Goal: Contribute content

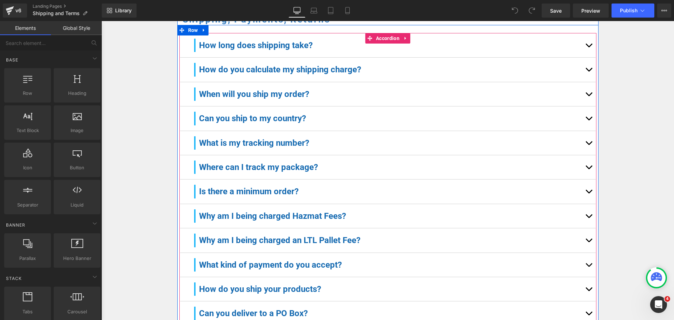
click at [584, 100] on button "button" at bounding box center [589, 94] width 14 height 24
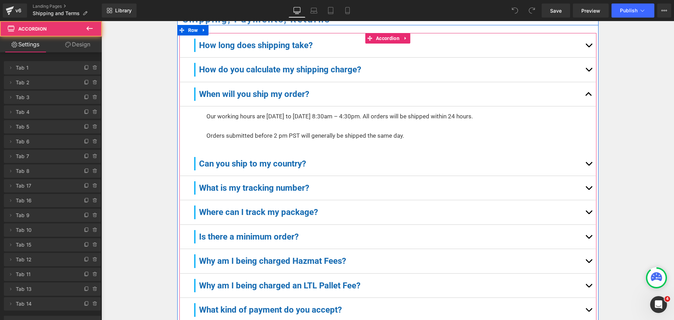
click at [584, 100] on button "button" at bounding box center [589, 94] width 14 height 24
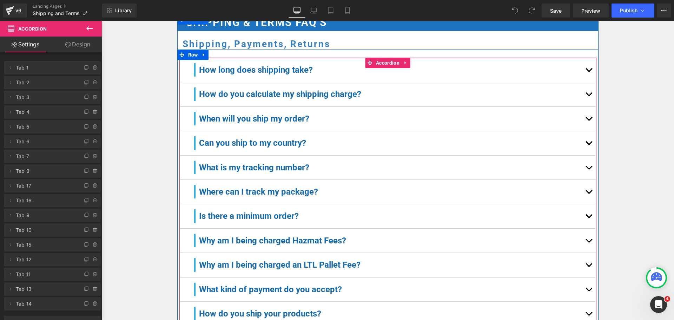
scroll to position [105, 0]
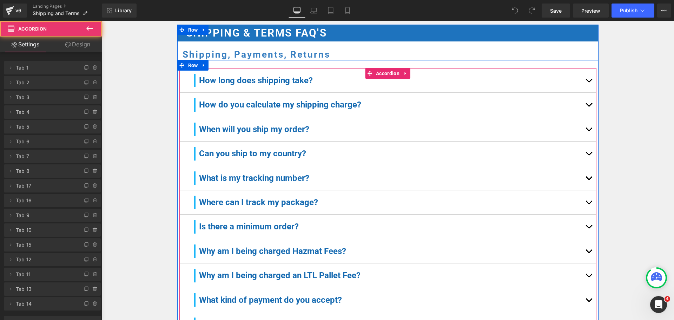
click at [591, 84] on button "button" at bounding box center [589, 81] width 14 height 24
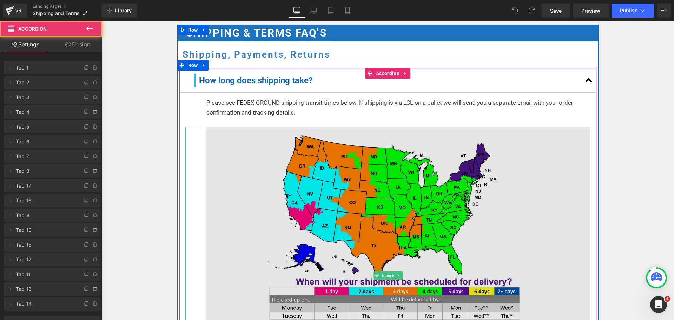
click at [402, 182] on img at bounding box center [387, 275] width 405 height 297
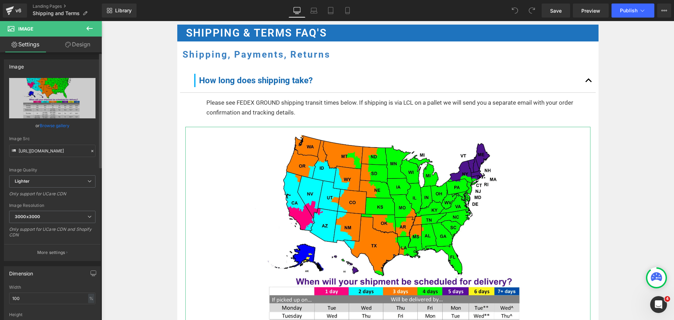
click at [53, 125] on link "Browse gallery" at bounding box center [55, 125] width 30 height 12
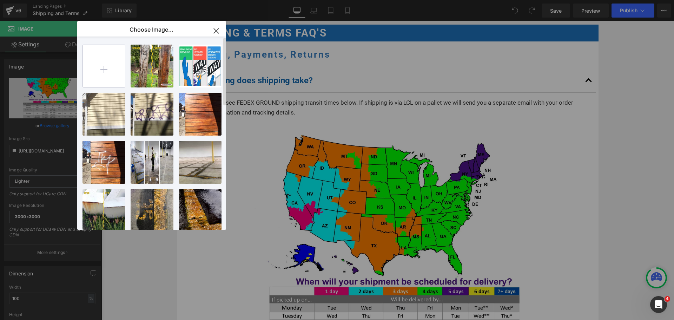
click at [102, 11] on input "file" at bounding box center [100, 9] width 4 height 4
type input "C:\fakepath\2025-Fedex-Transit-Times-Map.jpg"
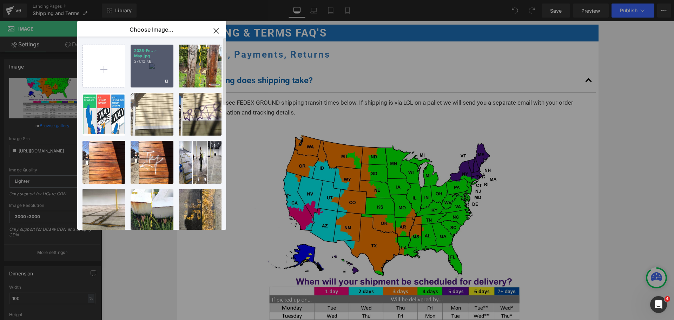
click at [0, 0] on div "2025-Fe...-Map.jpg 271.12 KB" at bounding box center [0, 0] width 0 height 0
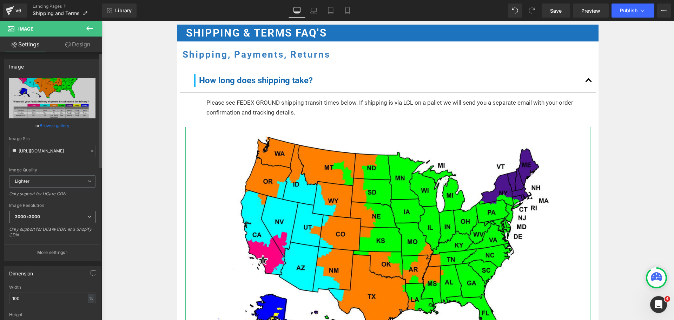
click at [24, 220] on span "3000x3000" at bounding box center [52, 217] width 86 height 12
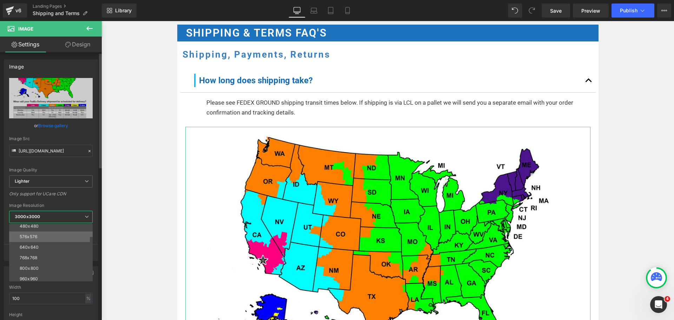
scroll to position [35, 0]
click at [35, 269] on div "960x960" at bounding box center [29, 267] width 18 height 5
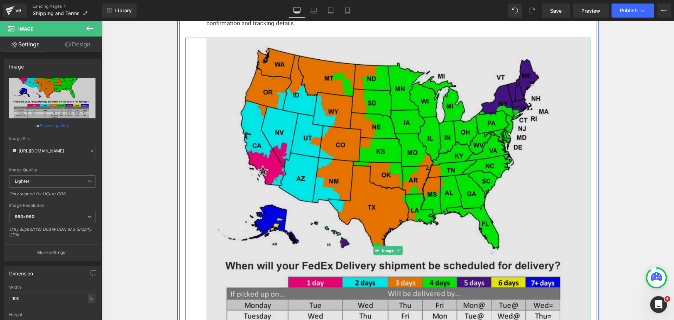
scroll to position [211, 0]
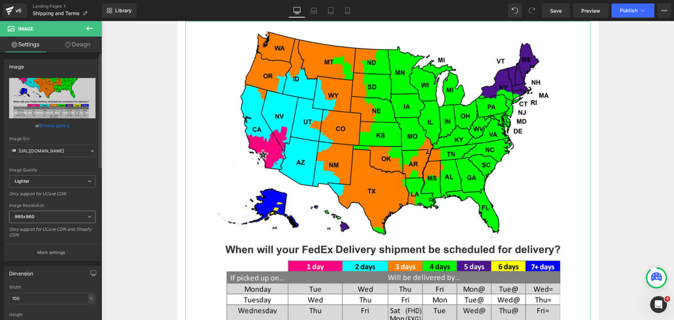
click at [38, 214] on span "960x960" at bounding box center [52, 217] width 86 height 12
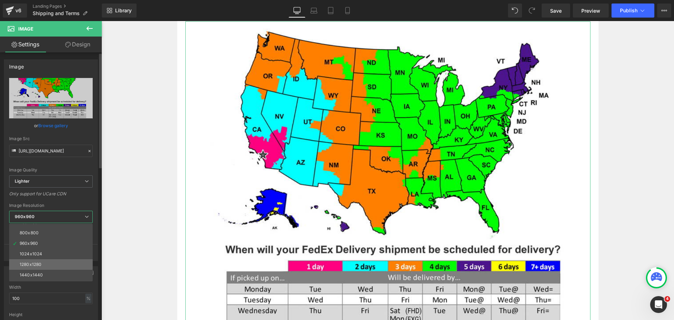
scroll to position [70, 0]
click at [37, 241] on div "1024x1024" at bounding box center [31, 243] width 22 height 5
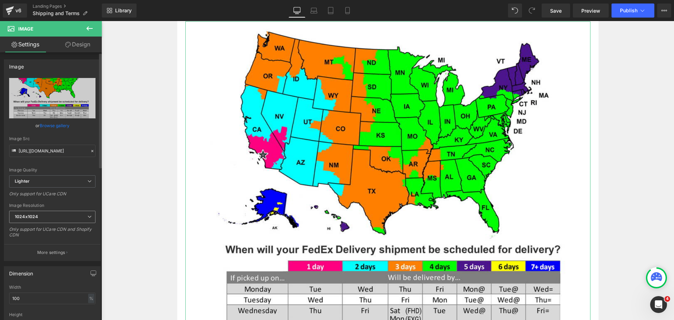
click at [46, 211] on span "1024x1024" at bounding box center [52, 217] width 86 height 12
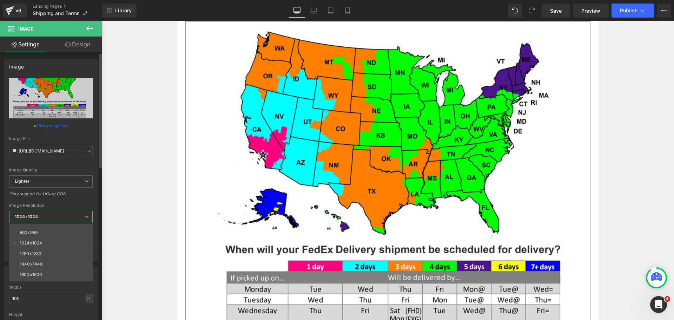
click at [47, 218] on span "1024x1024" at bounding box center [51, 217] width 84 height 12
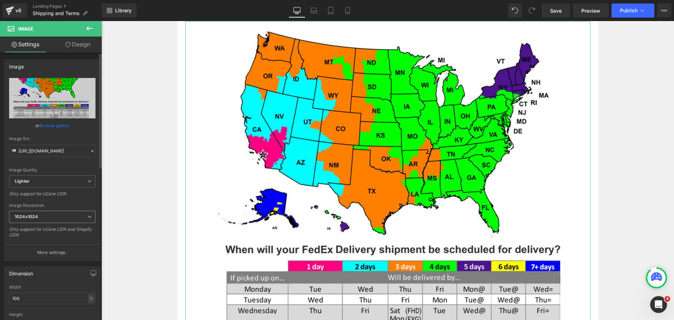
click at [47, 218] on span "1024x1024" at bounding box center [52, 217] width 86 height 12
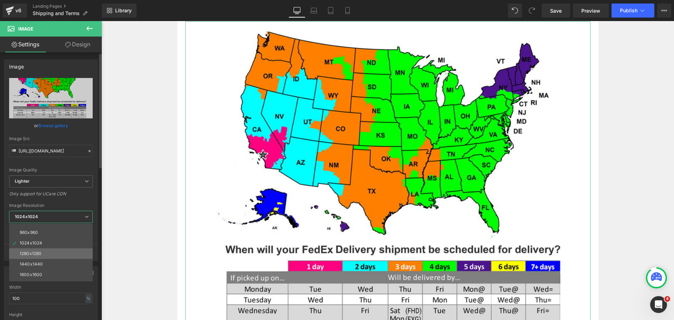
click at [41, 252] on div "1280x1280" at bounding box center [31, 253] width 22 height 5
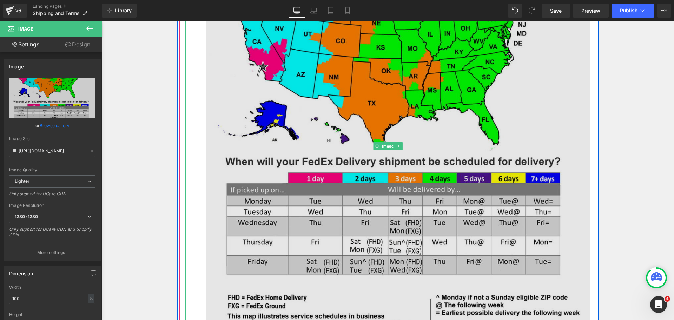
scroll to position [351, 0]
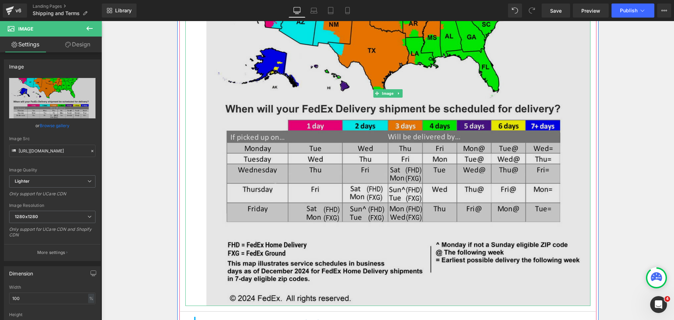
click at [391, 192] on img at bounding box center [387, 93] width 405 height 425
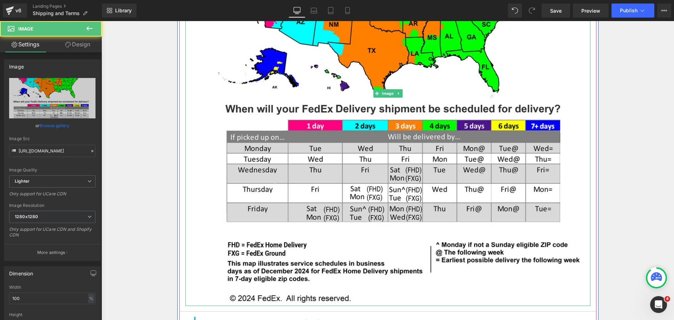
type input "[URL][DOMAIN_NAME]"
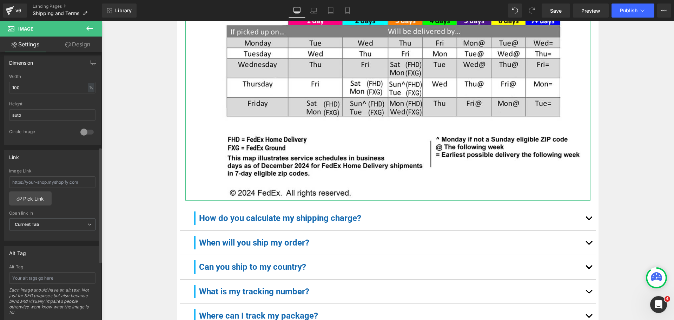
scroll to position [246, 0]
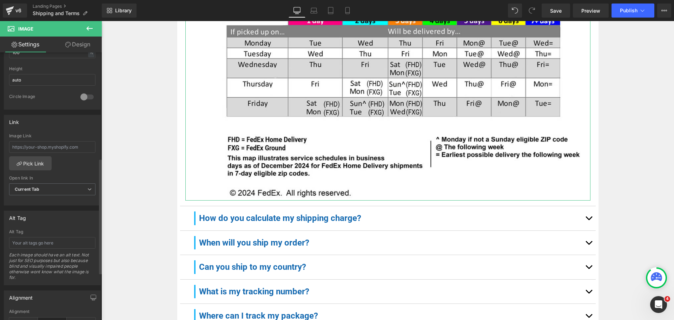
click at [44, 249] on div "Alt Tag Each image should have an alt text. Not just for SEO purposes but also …" at bounding box center [52, 257] width 86 height 56
click at [45, 247] on input "text" at bounding box center [52, 243] width 86 height 12
type input "FedEx Shipping Transit Times for Urban Restoration Group US inc"
click at [620, 9] on span "Publish" at bounding box center [629, 11] width 18 height 6
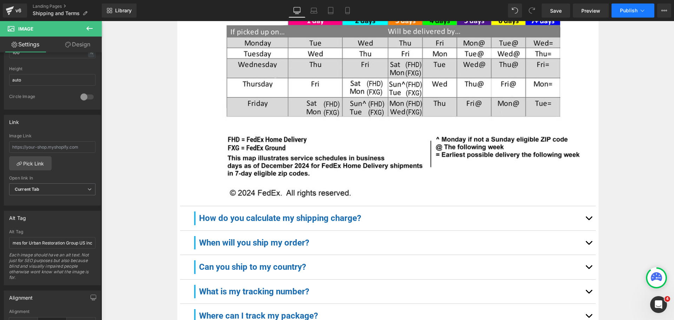
scroll to position [0, 0]
click at [342, 11] on link "Mobile" at bounding box center [347, 11] width 17 height 14
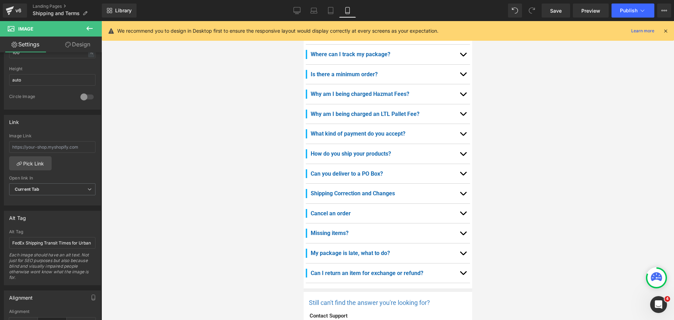
scroll to position [72, 0]
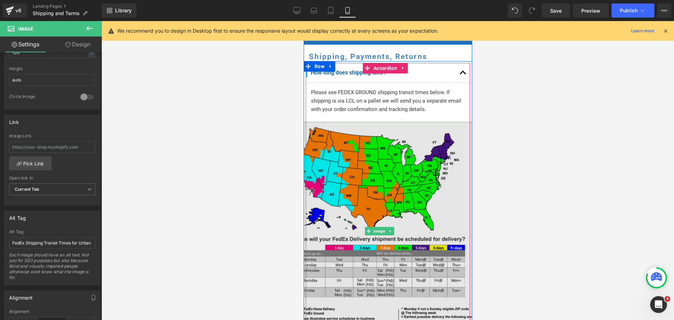
click at [394, 215] on img at bounding box center [381, 231] width 197 height 219
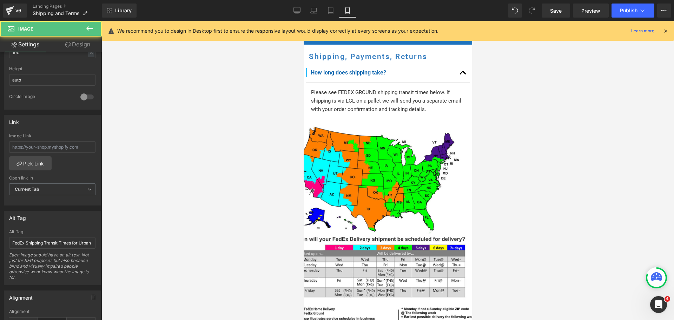
click at [83, 45] on link "Design" at bounding box center [77, 45] width 51 height 16
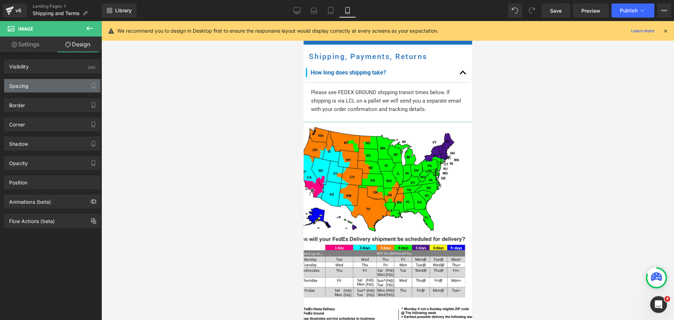
click at [43, 86] on div "Spacing" at bounding box center [52, 85] width 96 height 13
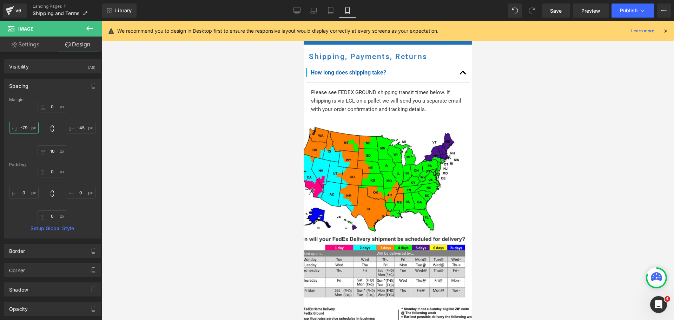
click at [24, 131] on input "-79" at bounding box center [24, 128] width 30 height 12
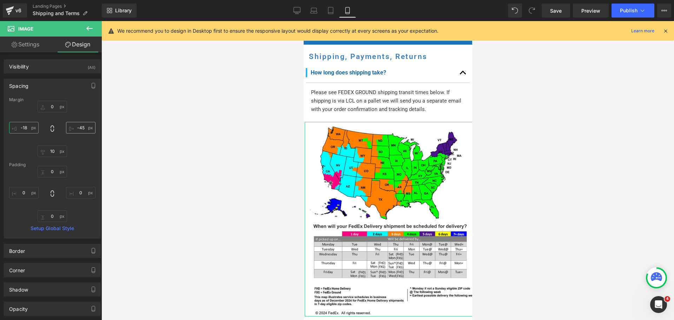
type input "-18"
click at [79, 131] on input "-45" at bounding box center [81, 128] width 30 height 12
type input "-44"
click at [333, 11] on icon at bounding box center [330, 10] width 5 height 7
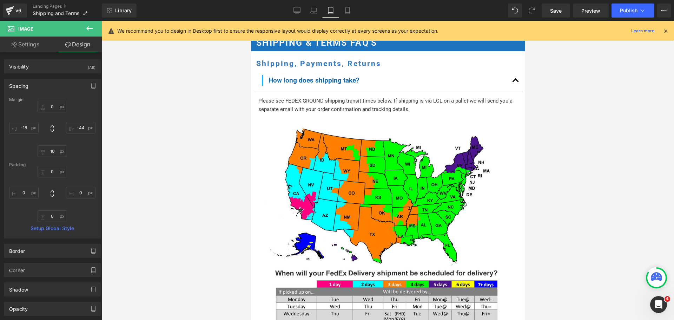
type input "0"
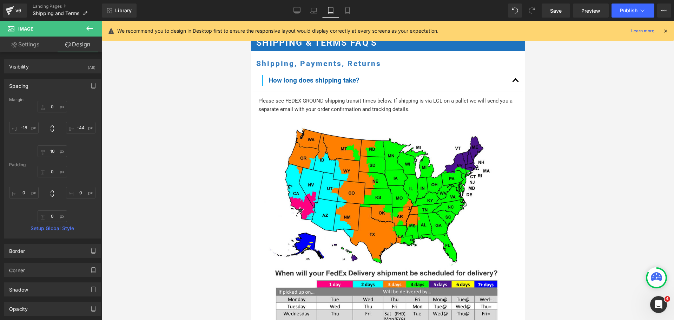
type input "0"
type input "6.91035"
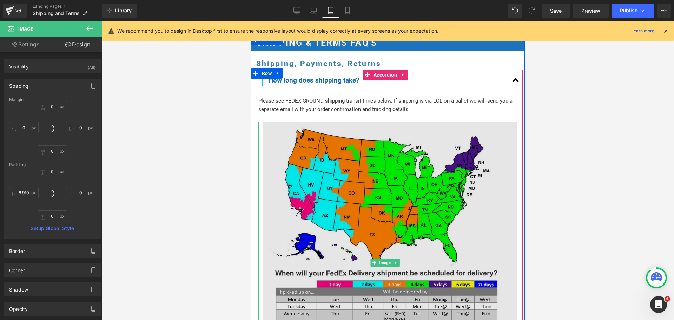
scroll to position [150, 0]
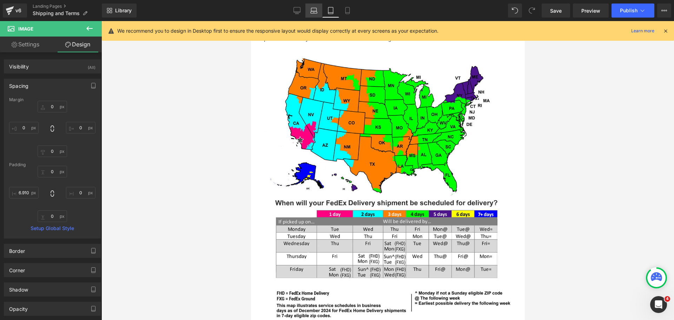
click at [320, 11] on link "Laptop" at bounding box center [314, 11] width 17 height 14
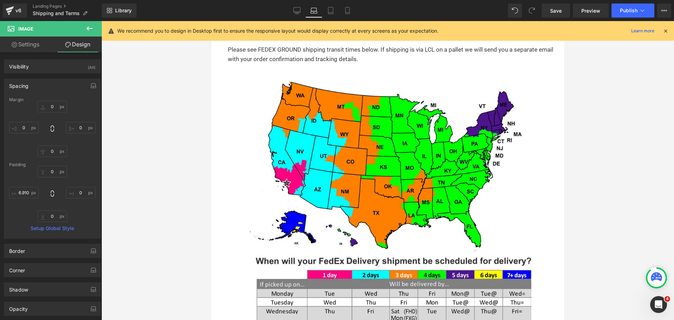
type input "0"
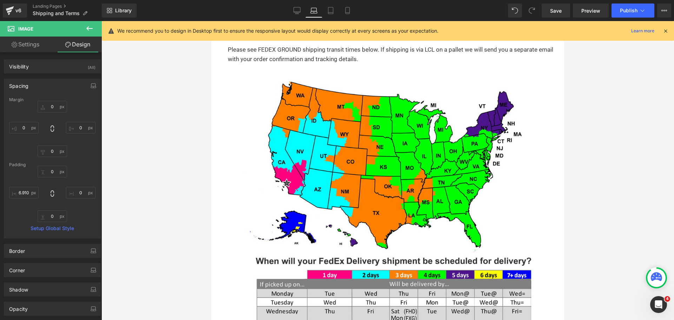
type input "0"
type input "34.3973"
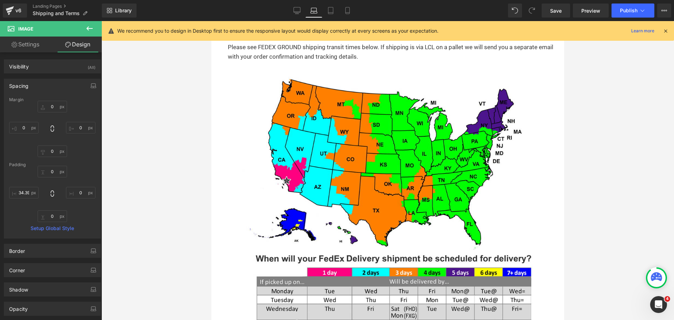
scroll to position [118, 0]
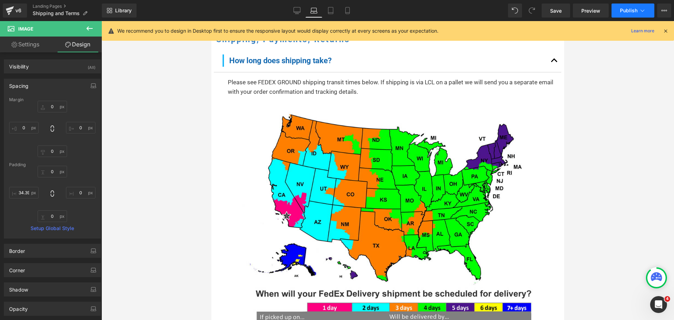
click at [625, 8] on span "Publish" at bounding box center [629, 11] width 18 height 6
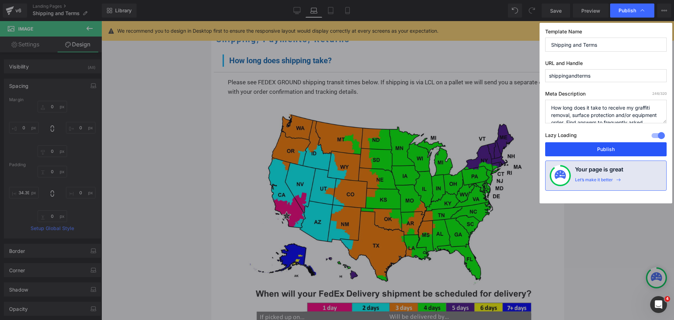
click at [0, 0] on button "Publish" at bounding box center [0, 0] width 0 height 0
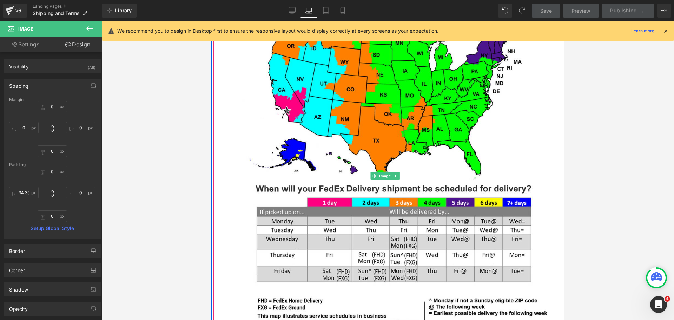
scroll to position [223, 0]
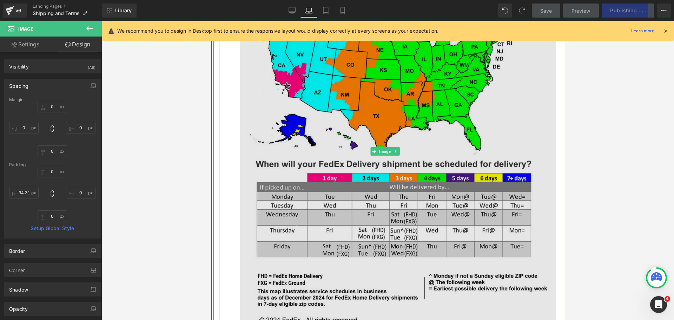
scroll to position [293, 0]
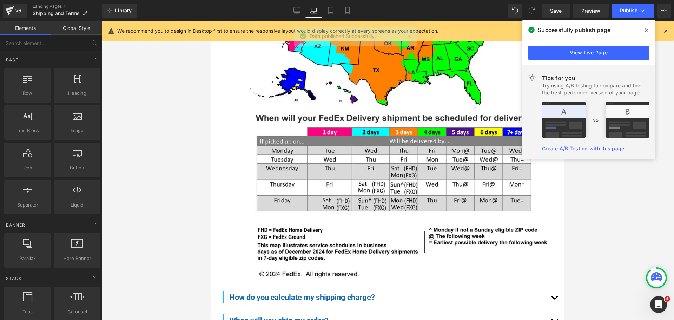
click at [625, 214] on div at bounding box center [388, 170] width 573 height 299
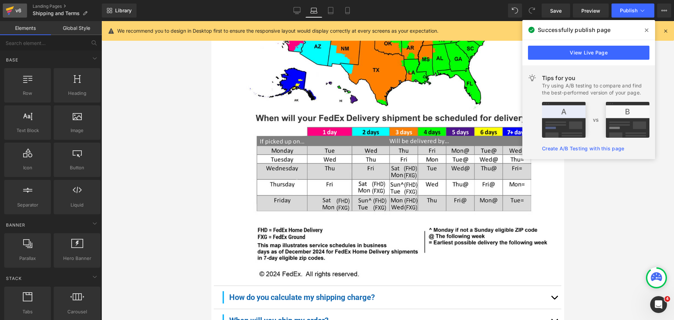
click at [16, 9] on div "v6" at bounding box center [18, 10] width 9 height 9
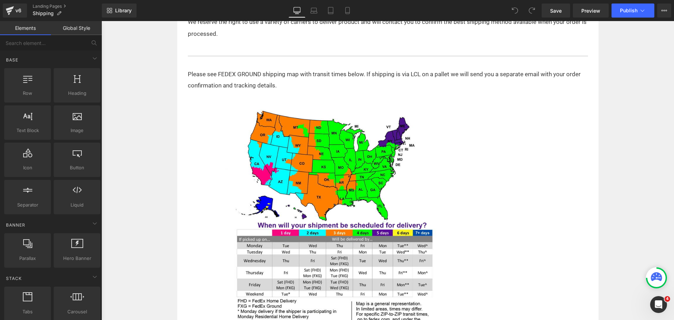
scroll to position [1230, 0]
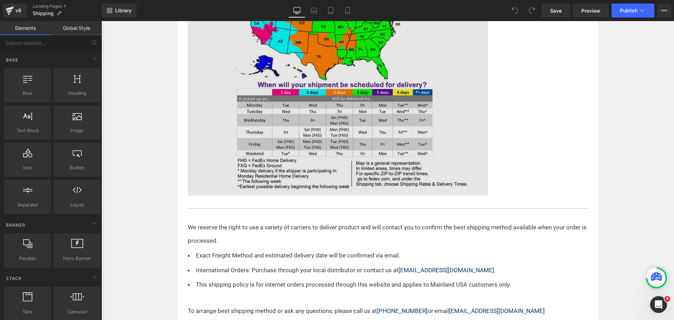
click at [302, 128] on img at bounding box center [338, 84] width 300 height 241
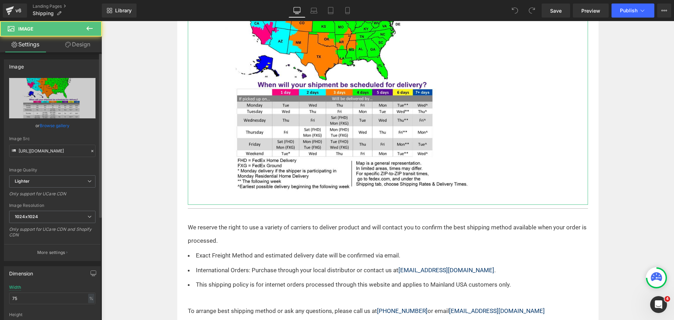
click at [48, 123] on link "Browse gallery" at bounding box center [55, 125] width 30 height 12
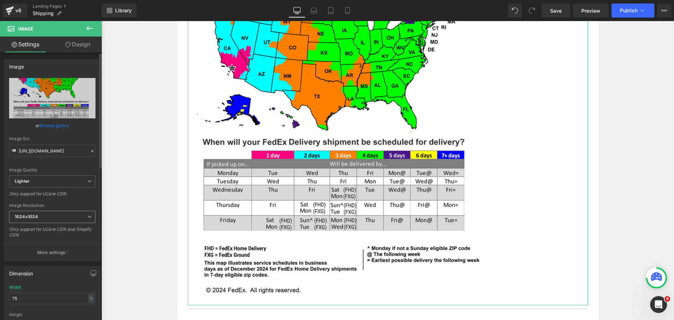
drag, startPoint x: 74, startPoint y: 212, endPoint x: 70, endPoint y: 220, distance: 9.4
click at [74, 212] on span "1024x1024" at bounding box center [52, 217] width 86 height 12
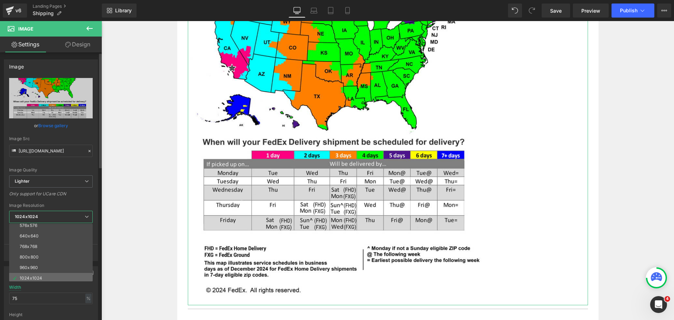
scroll to position [70, 0]
click at [40, 254] on div "1280x1280" at bounding box center [31, 253] width 22 height 5
type input "[URL][DOMAIN_NAME]"
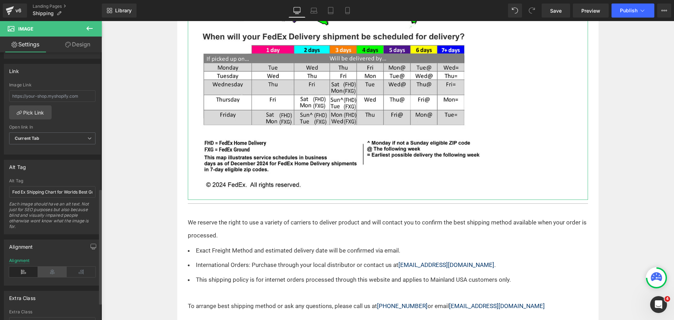
scroll to position [316, 0]
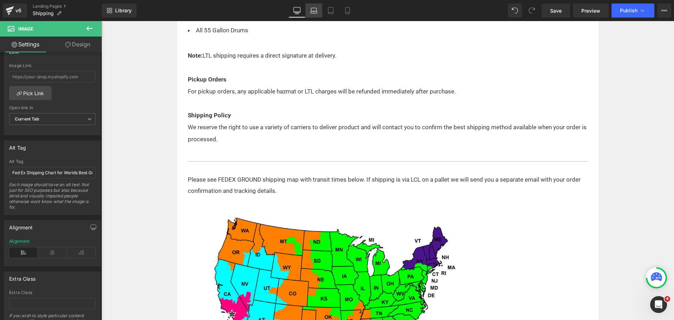
click at [312, 11] on icon at bounding box center [314, 10] width 7 height 7
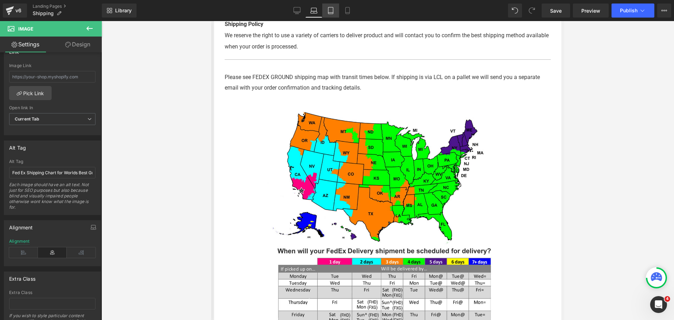
scroll to position [1071, 0]
click at [327, 11] on icon at bounding box center [330, 10] width 7 height 7
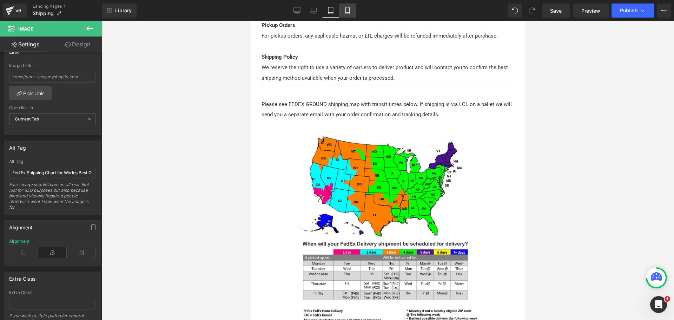
scroll to position [1012, 0]
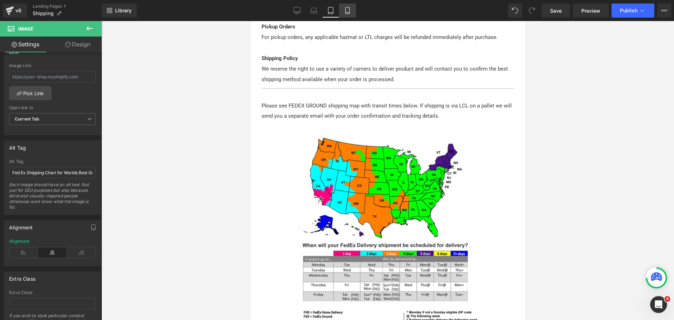
click at [342, 11] on link "Mobile" at bounding box center [347, 11] width 17 height 14
type input "100"
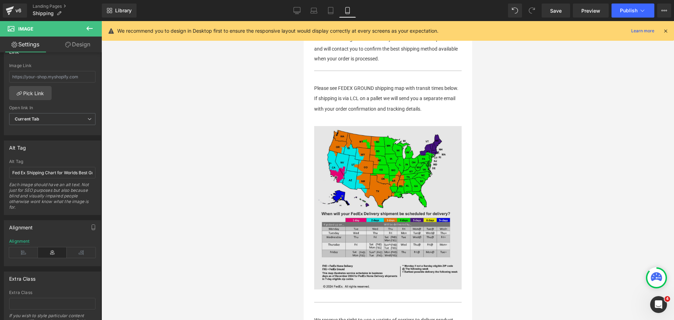
scroll to position [1165, 0]
click at [402, 208] on img at bounding box center [388, 212] width 148 height 172
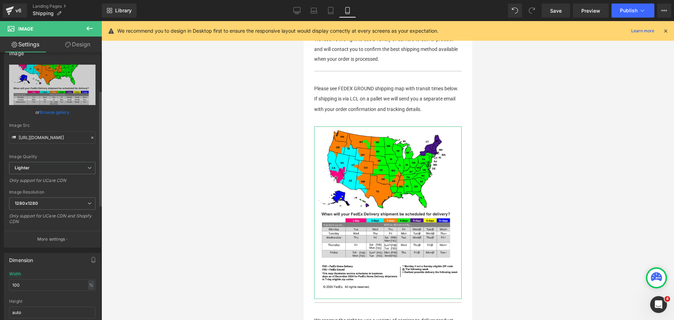
scroll to position [0, 0]
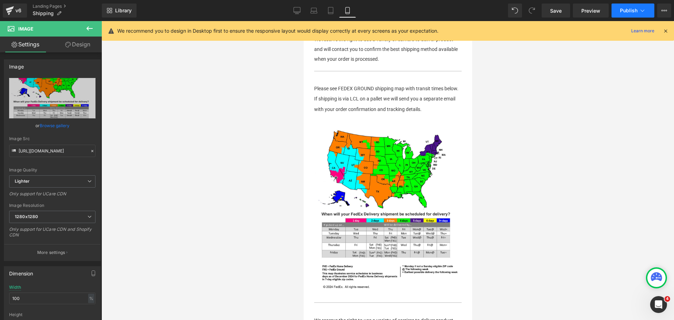
click at [623, 13] on span "Publish" at bounding box center [629, 11] width 18 height 6
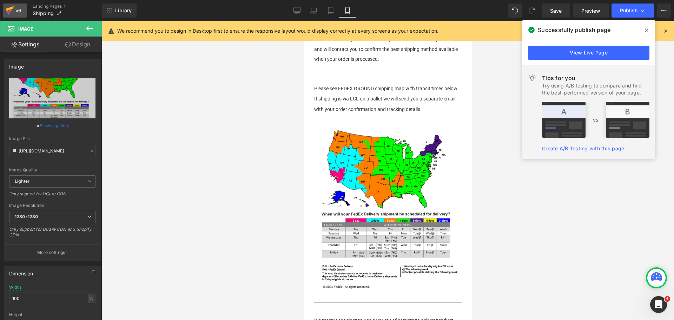
click at [15, 8] on div "v6" at bounding box center [18, 10] width 9 height 9
